Goal: Task Accomplishment & Management: Manage account settings

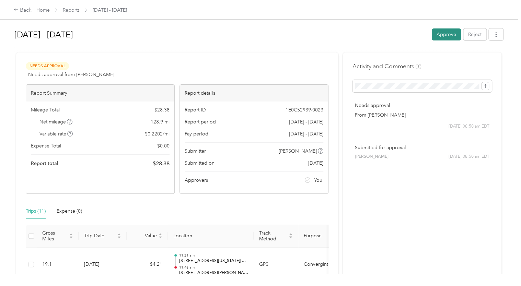
click at [443, 36] on button "Approve" at bounding box center [446, 34] width 29 height 12
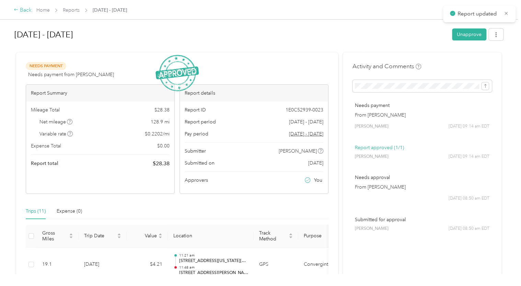
click at [21, 12] on div "Back" at bounding box center [23, 10] width 18 height 8
